Goal: Information Seeking & Learning: Learn about a topic

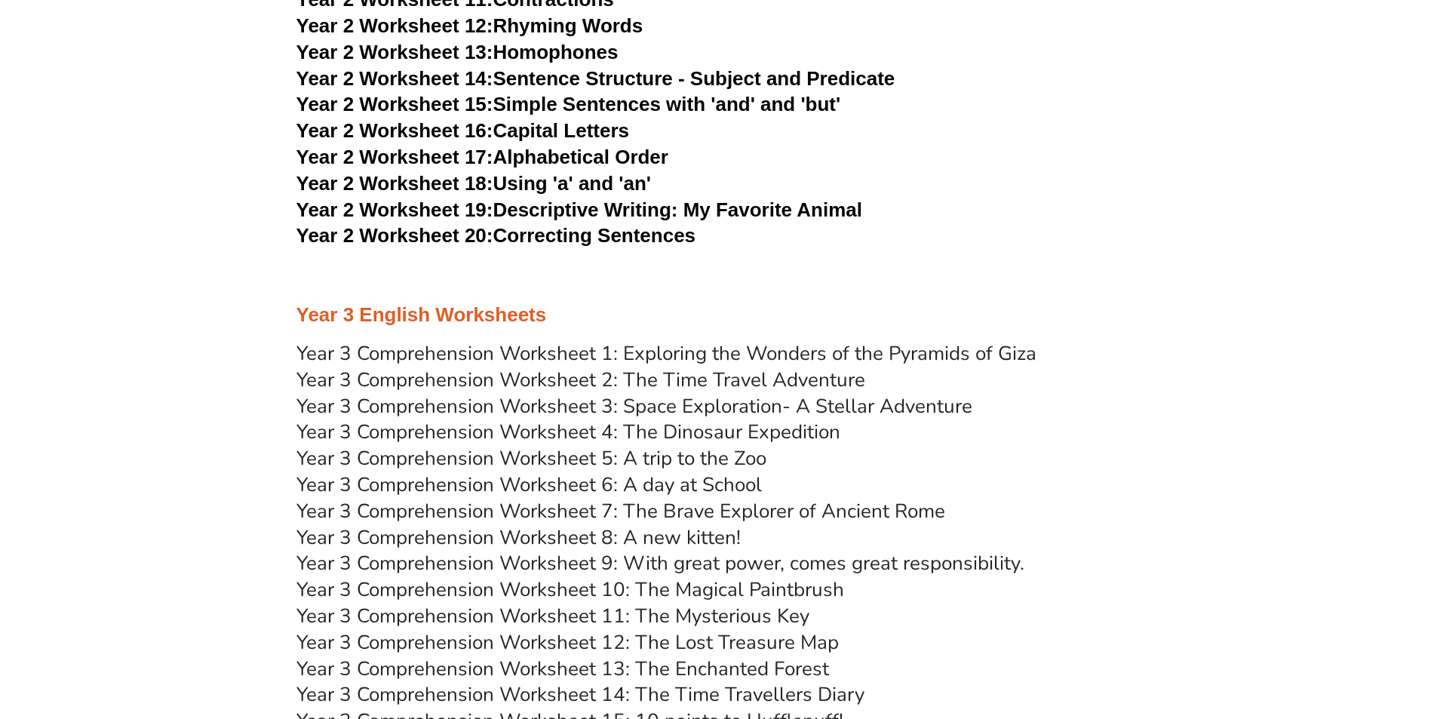
scroll to position [4150, 0]
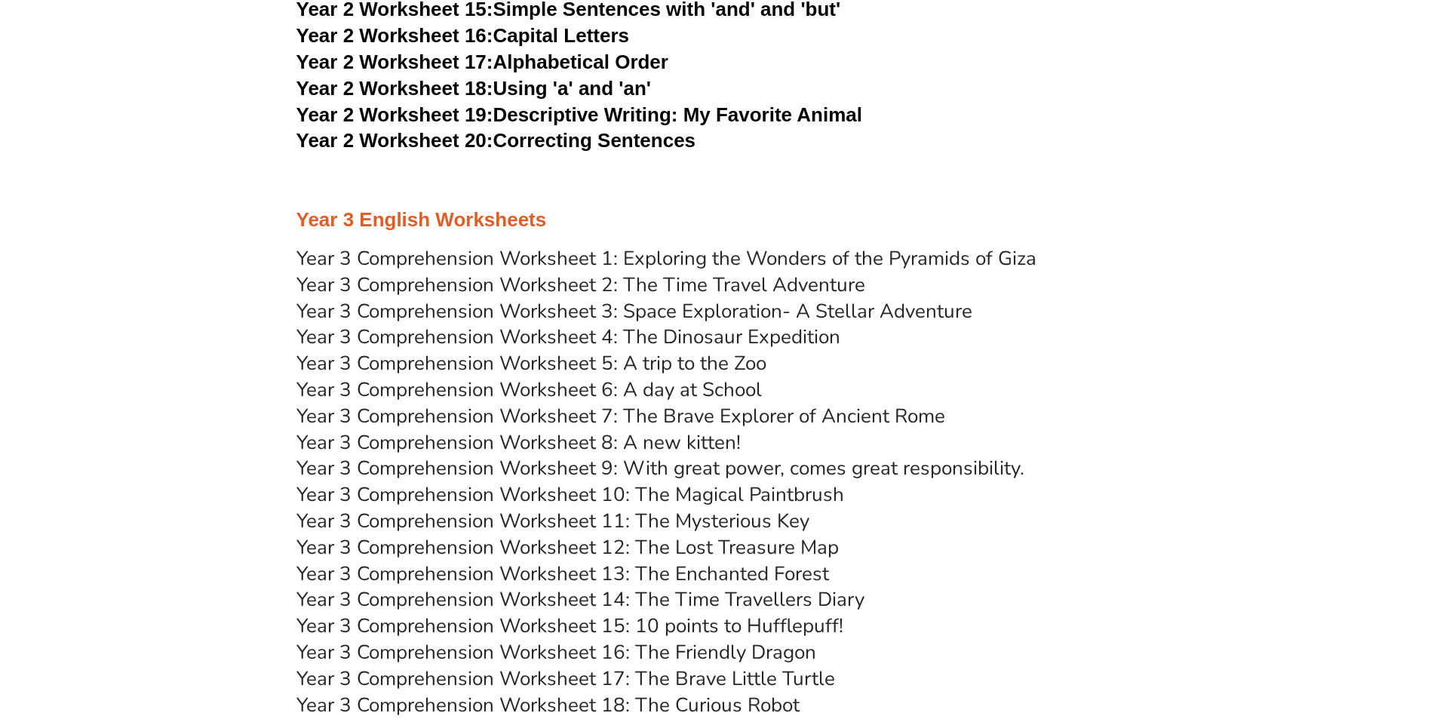
click at [403, 256] on link "Year 3 Comprehension Worksheet 1: Exploring the Wonders of the Pyramids of Giza" at bounding box center [667, 258] width 740 height 26
click at [547, 284] on link "Year 3 Comprehension Worksheet 2: The Time Travel Adventure" at bounding box center [581, 285] width 569 height 26
click at [438, 306] on link "Year 3 Comprehension Worksheet 3: Space Exploration- A Stellar Adventure" at bounding box center [635, 311] width 676 height 26
click at [447, 332] on link "Year 3 Comprehension Worksheet 4: The Dinosaur Expedition" at bounding box center [569, 337] width 544 height 26
click at [506, 359] on link "Year 3 Comprehension Worksheet 5: A trip to the Zoo" at bounding box center [532, 363] width 470 height 26
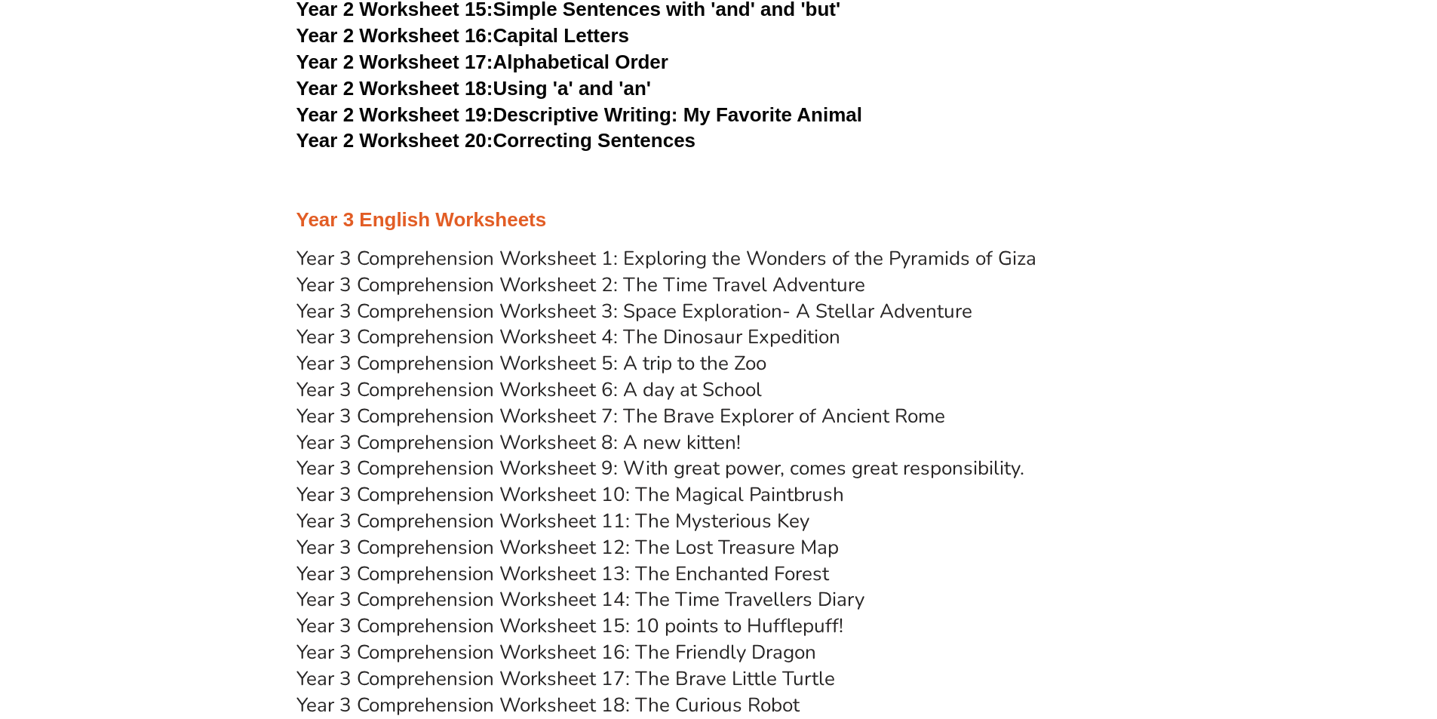
click at [608, 393] on link "Year 3 Comprehension Worksheet 6: A day at School" at bounding box center [530, 390] width 466 height 26
click at [595, 413] on link "Year 3 Comprehension Worksheet 7: The Brave Explorer of Ancient Rome" at bounding box center [621, 416] width 649 height 26
click at [581, 439] on link "Year 3 Comprehension Worksheet 8: A new kitten!" at bounding box center [519, 442] width 444 height 26
click at [546, 464] on link "Year 3 Comprehension Worksheet 9: With great power, comes great responsibility." at bounding box center [661, 468] width 728 height 26
click at [572, 491] on link "Year 3 Comprehension Worksheet 10: The Magical Paintbrush" at bounding box center [571, 494] width 548 height 26
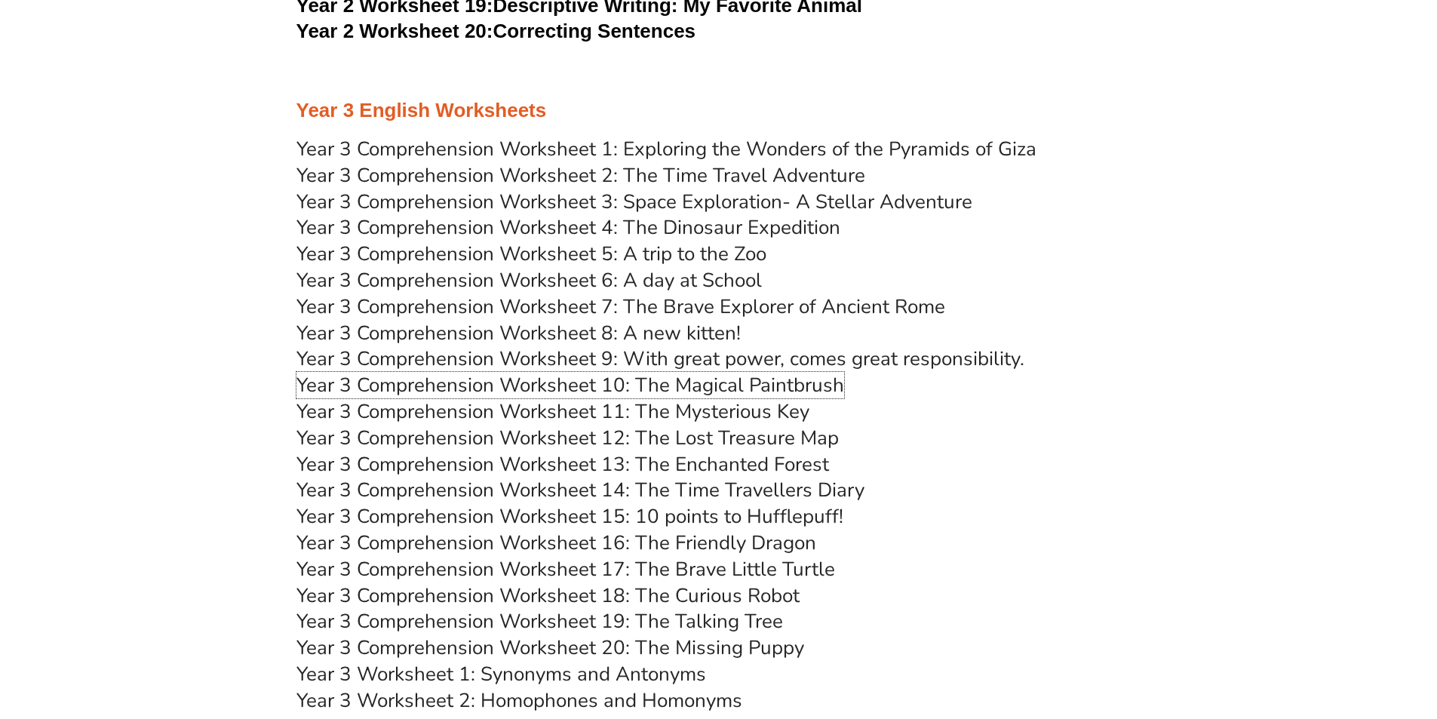
scroll to position [4452, 0]
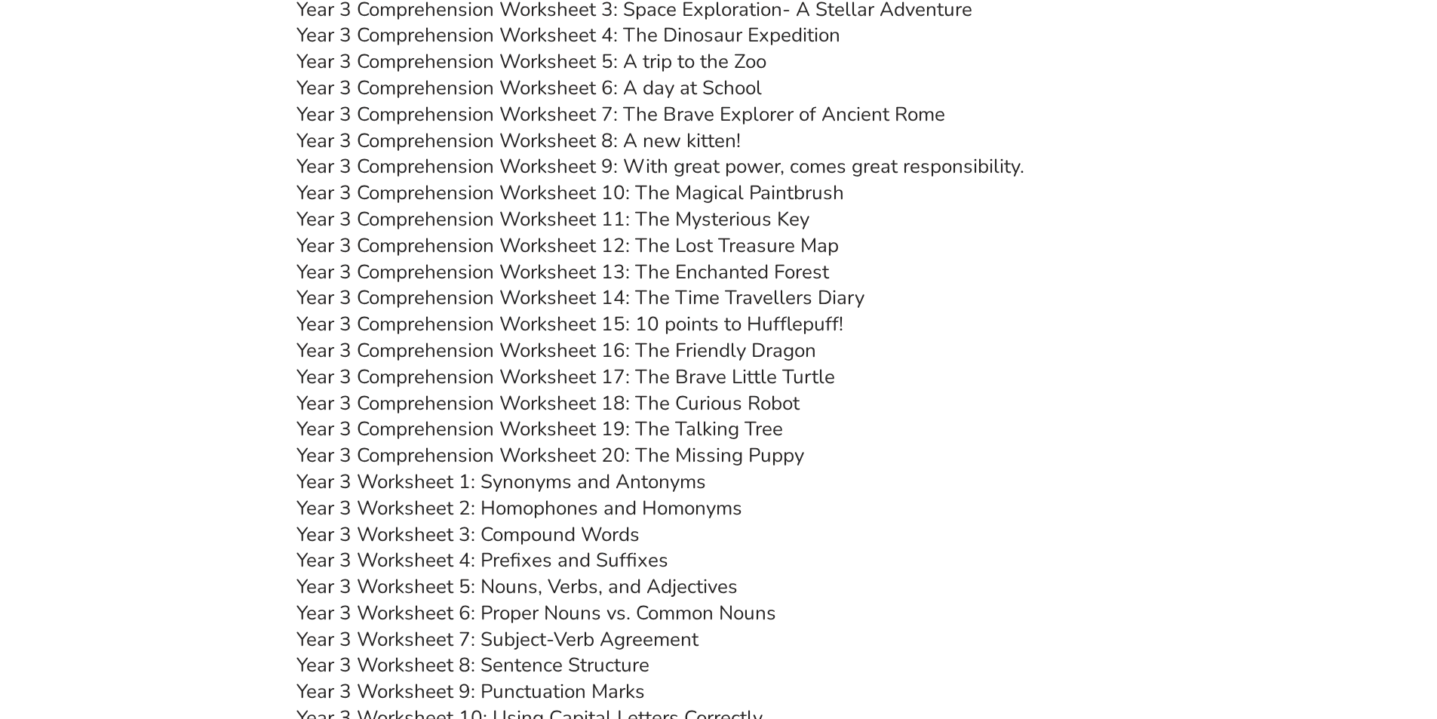
click at [604, 484] on link "Year 3 Worksheet 1: Synonyms and Antonyms" at bounding box center [502, 482] width 410 height 26
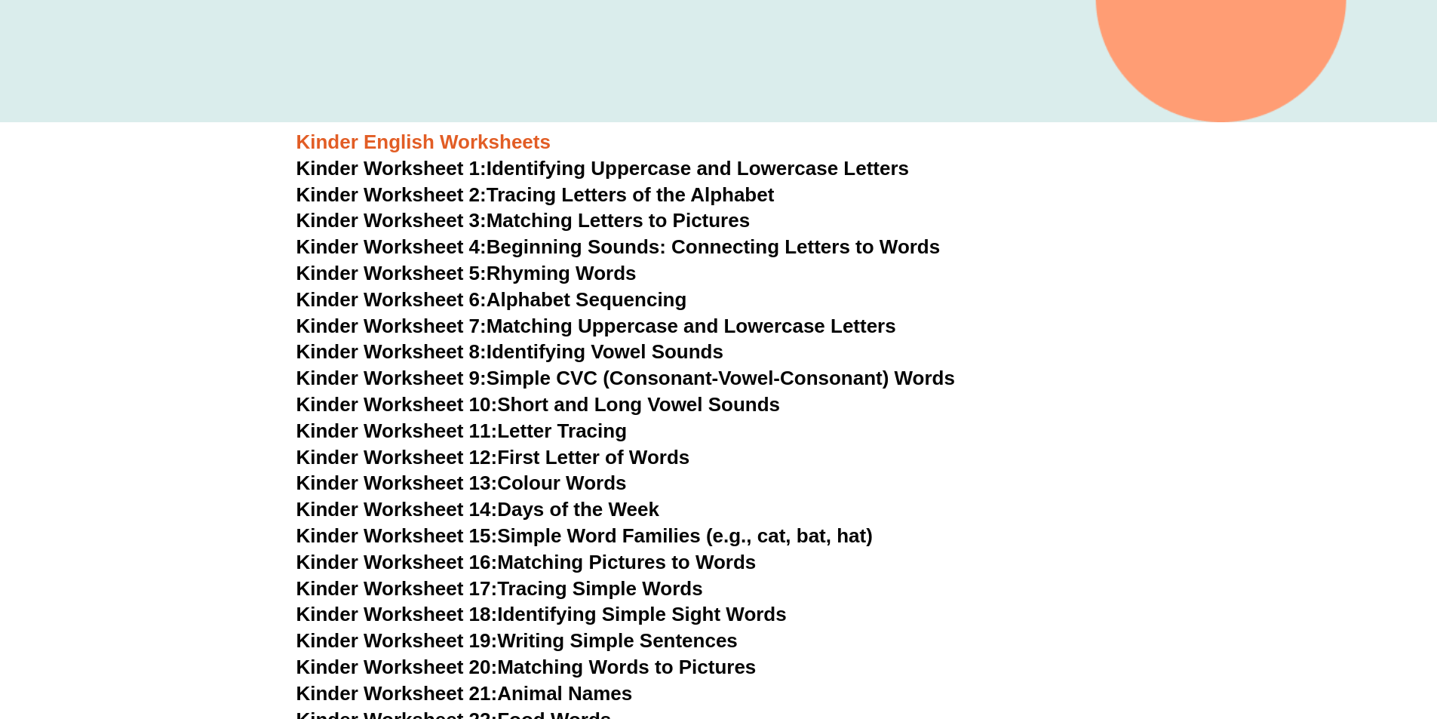
scroll to position [226, 0]
